Goal: Information Seeking & Learning: Learn about a topic

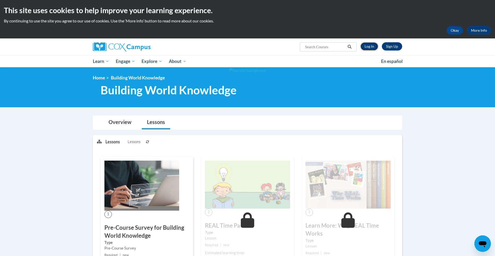
click at [366, 46] on link "Log In" at bounding box center [369, 46] width 18 height 8
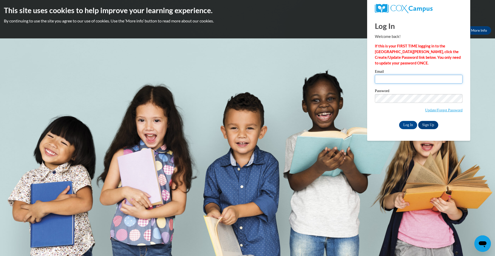
type input "mikaylajcourtney@gmail.com"
click at [405, 82] on input "mikaylajcourtney@gmail.com" at bounding box center [419, 79] width 88 height 9
click at [411, 127] on input "Log In" at bounding box center [408, 125] width 18 height 8
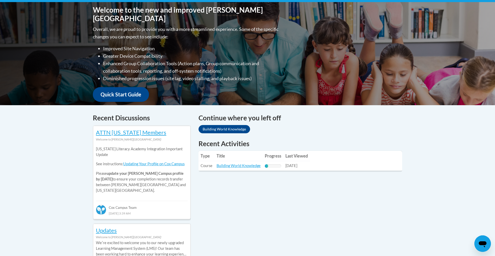
scroll to position [115, 0]
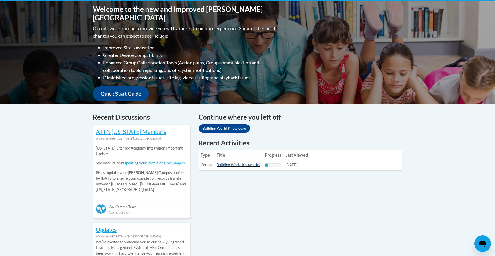
click at [246, 166] on link "Building World Knowledge" at bounding box center [239, 165] width 44 height 4
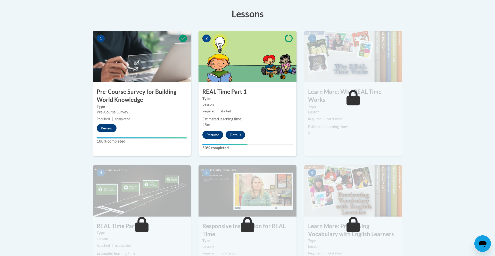
scroll to position [144, 0]
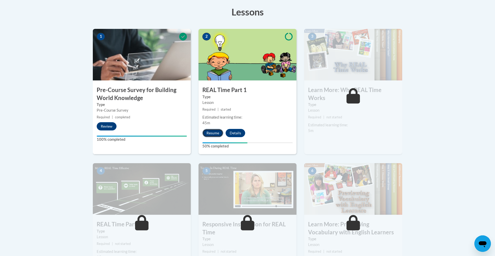
click at [221, 132] on button "Resume" at bounding box center [212, 133] width 21 height 8
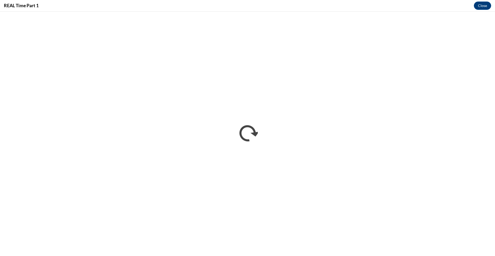
scroll to position [0, 0]
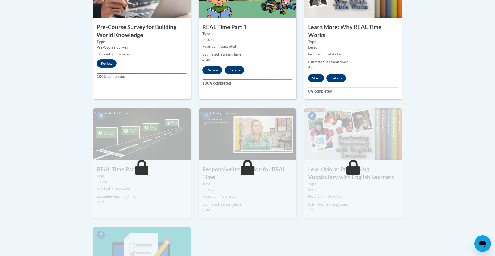
scroll to position [208, 0]
click at [373, 56] on small "Required | not started" at bounding box center [353, 54] width 98 height 6
click at [319, 79] on button "Start" at bounding box center [316, 78] width 16 height 8
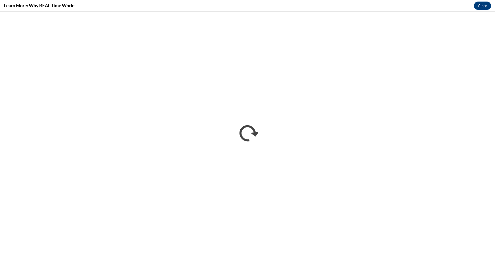
scroll to position [0, 0]
